Goal: Find specific page/section: Find specific page/section

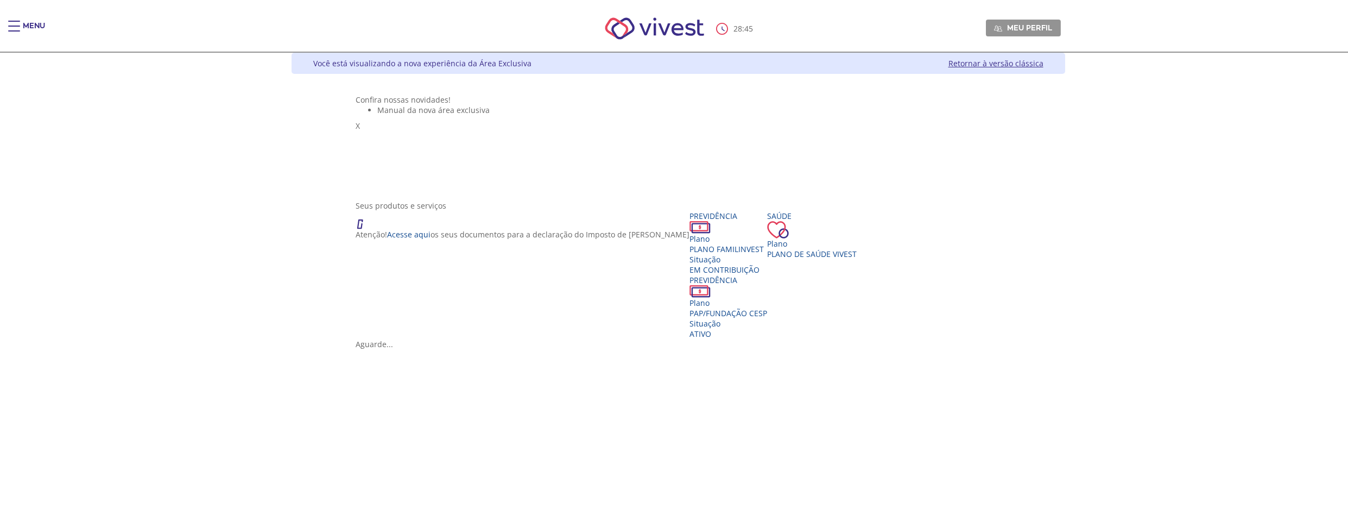
click at [445, 115] on ul "Manual da nova área exclusiva" at bounding box center [678, 110] width 645 height 10
click at [811, 259] on span "Plano de Saúde VIVEST" at bounding box center [812, 254] width 90 height 10
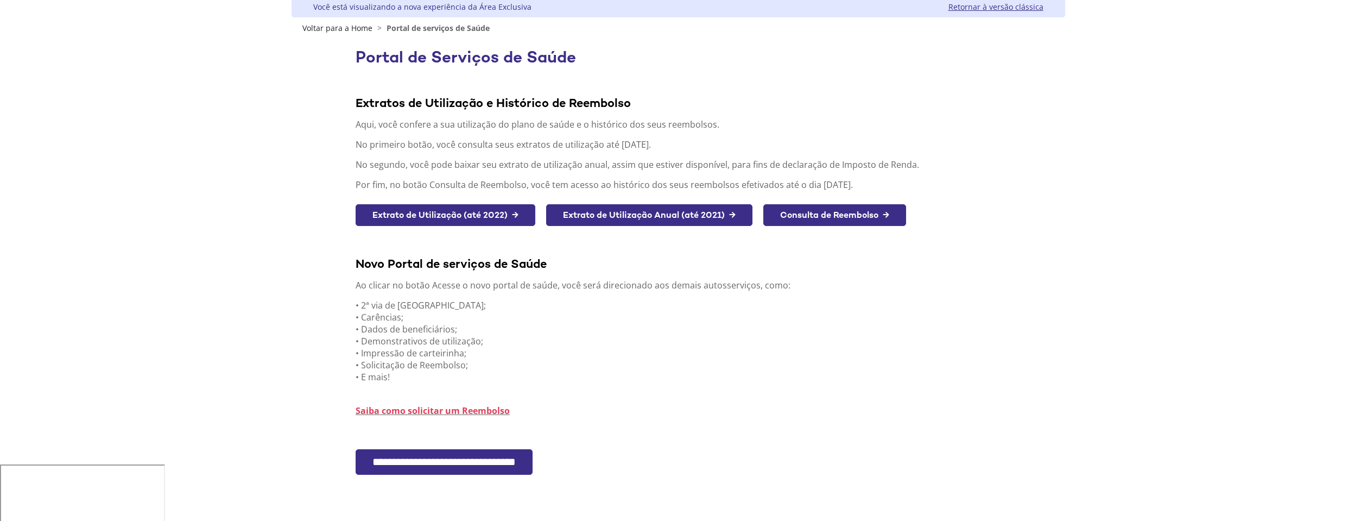
scroll to position [101, 0]
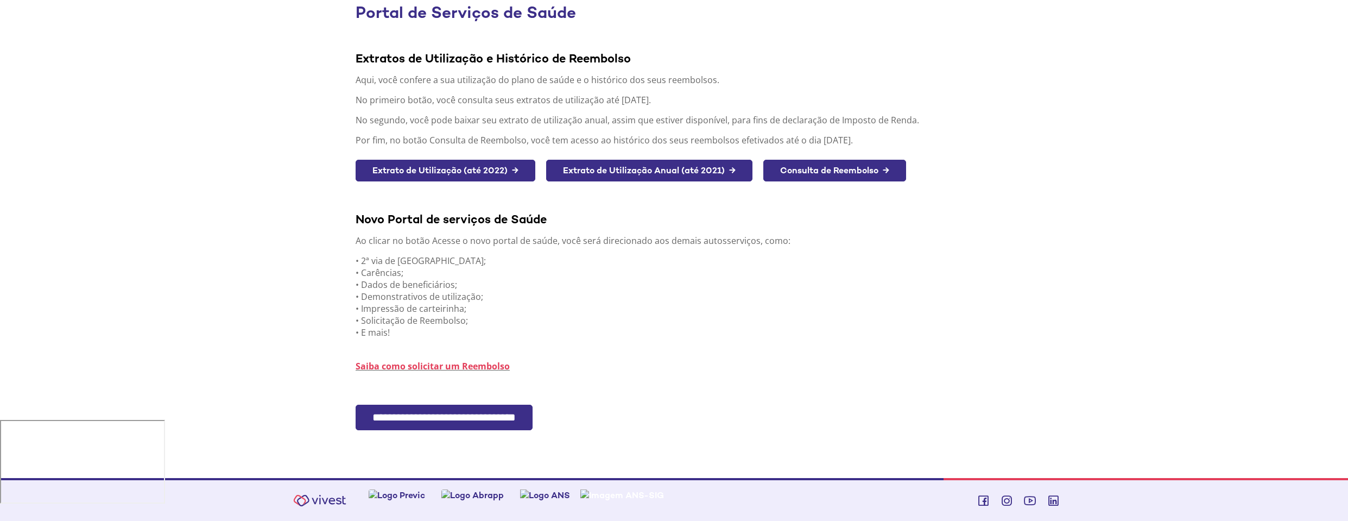
click at [505, 406] on input "**********" at bounding box center [444, 417] width 177 height 26
